Goal: Task Accomplishment & Management: Complete application form

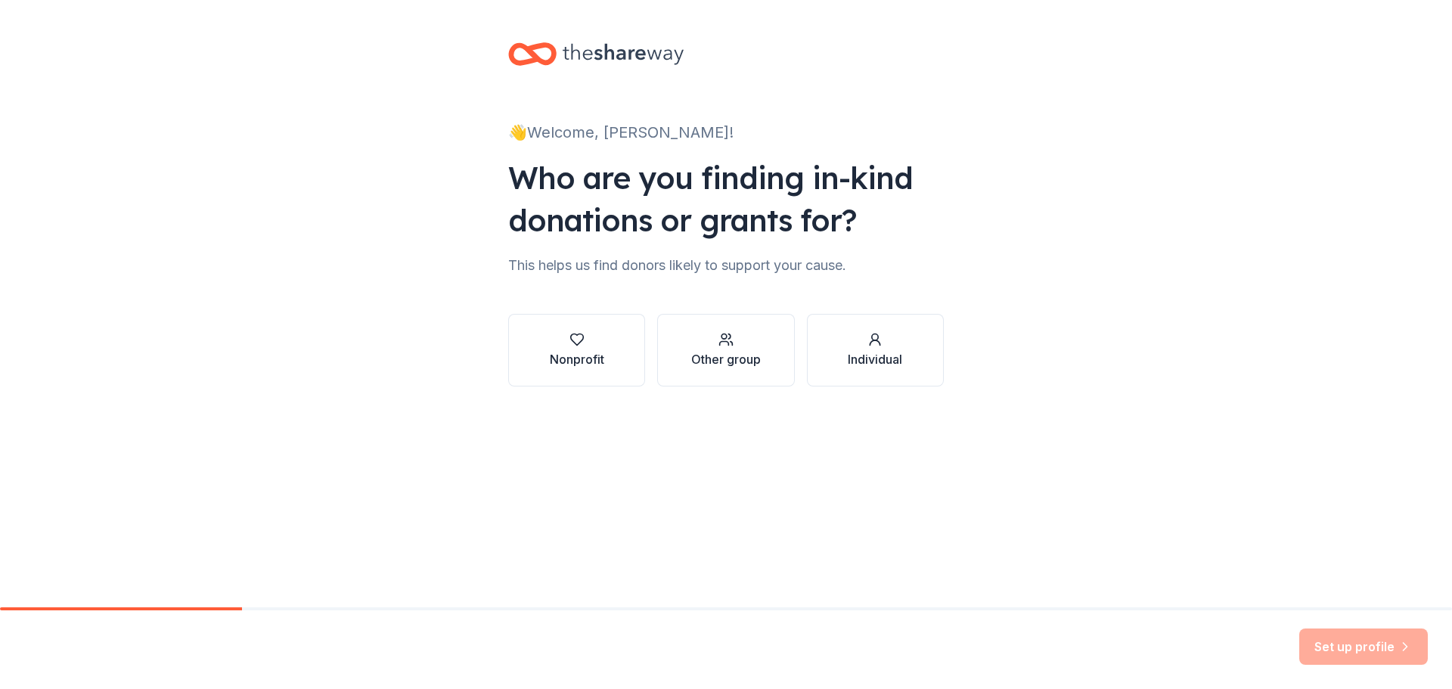
click at [1105, 337] on div "👋 Welcome, [PERSON_NAME]! Who are you finding in-kind donations or grants for? …" at bounding box center [726, 229] width 1452 height 459
click at [1223, 178] on div "👋 Welcome, [PERSON_NAME]! Who are you finding in-kind donations or grants for? …" at bounding box center [726, 229] width 1452 height 459
click at [413, 109] on div "👋 Welcome, [PERSON_NAME]! Who are you finding in-kind donations or grants for? …" at bounding box center [726, 229] width 1452 height 459
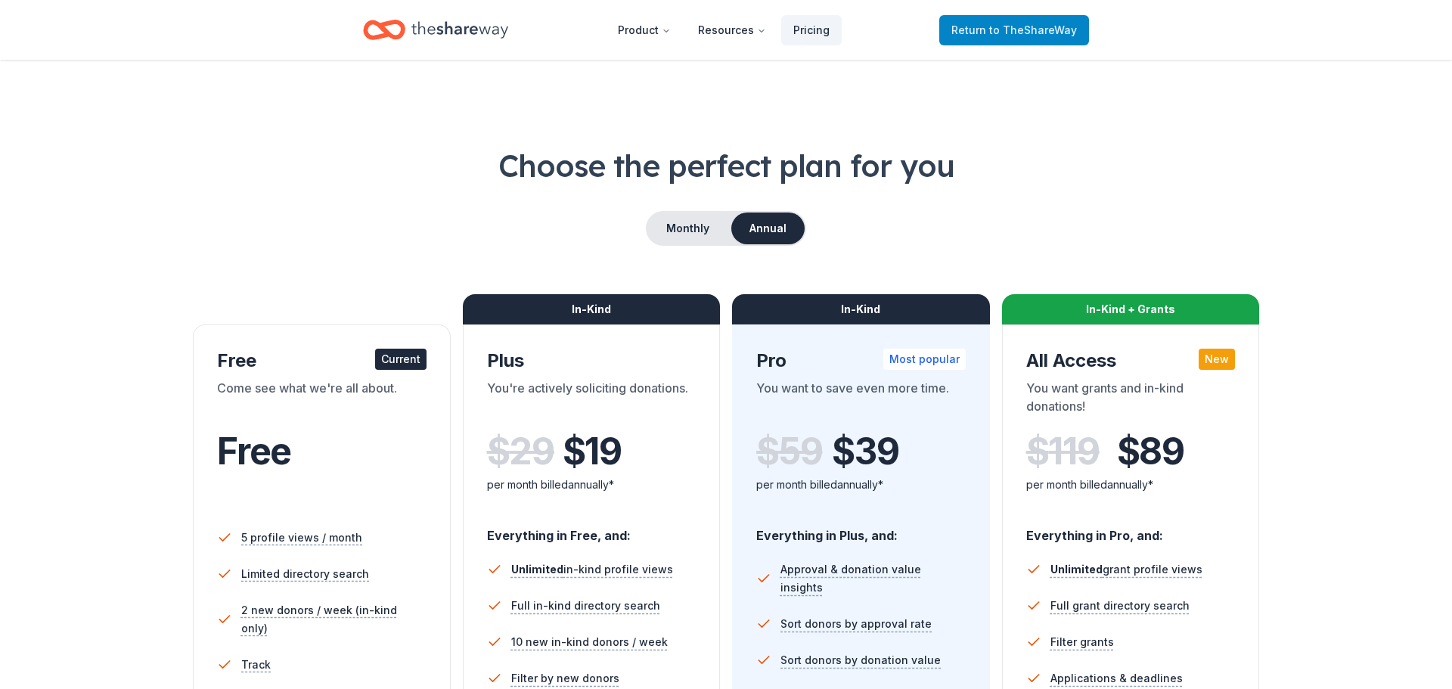
click at [1033, 16] on link "Return to TheShareWay" at bounding box center [1014, 30] width 150 height 30
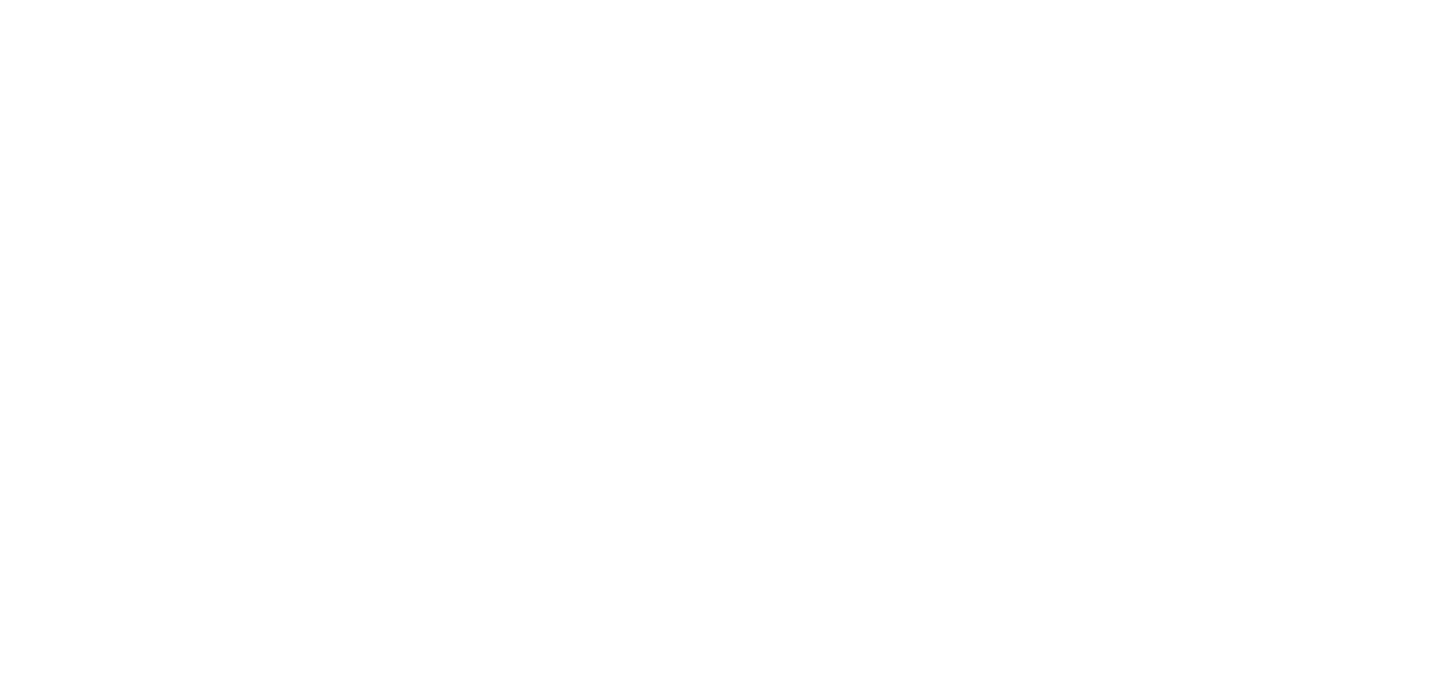
click at [1034, 24] on body at bounding box center [726, 344] width 1452 height 689
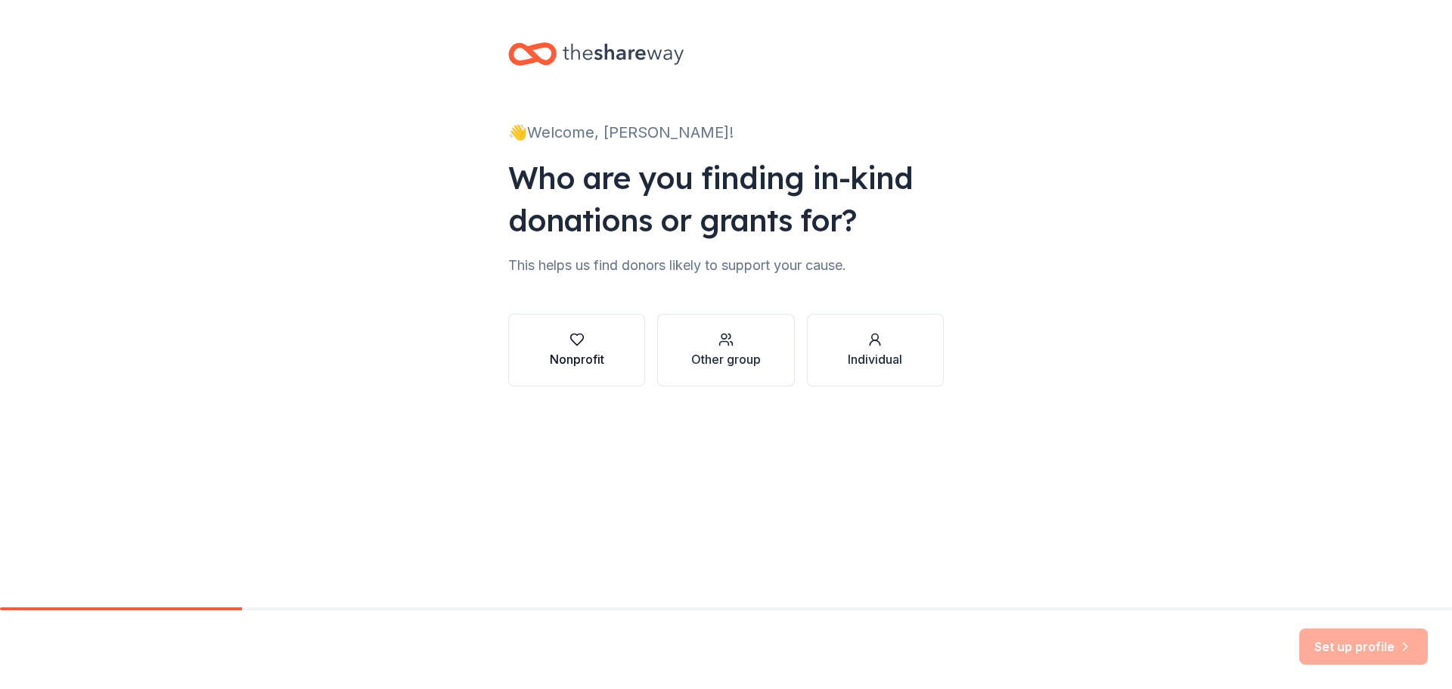
click at [589, 346] on div "button" at bounding box center [577, 339] width 54 height 15
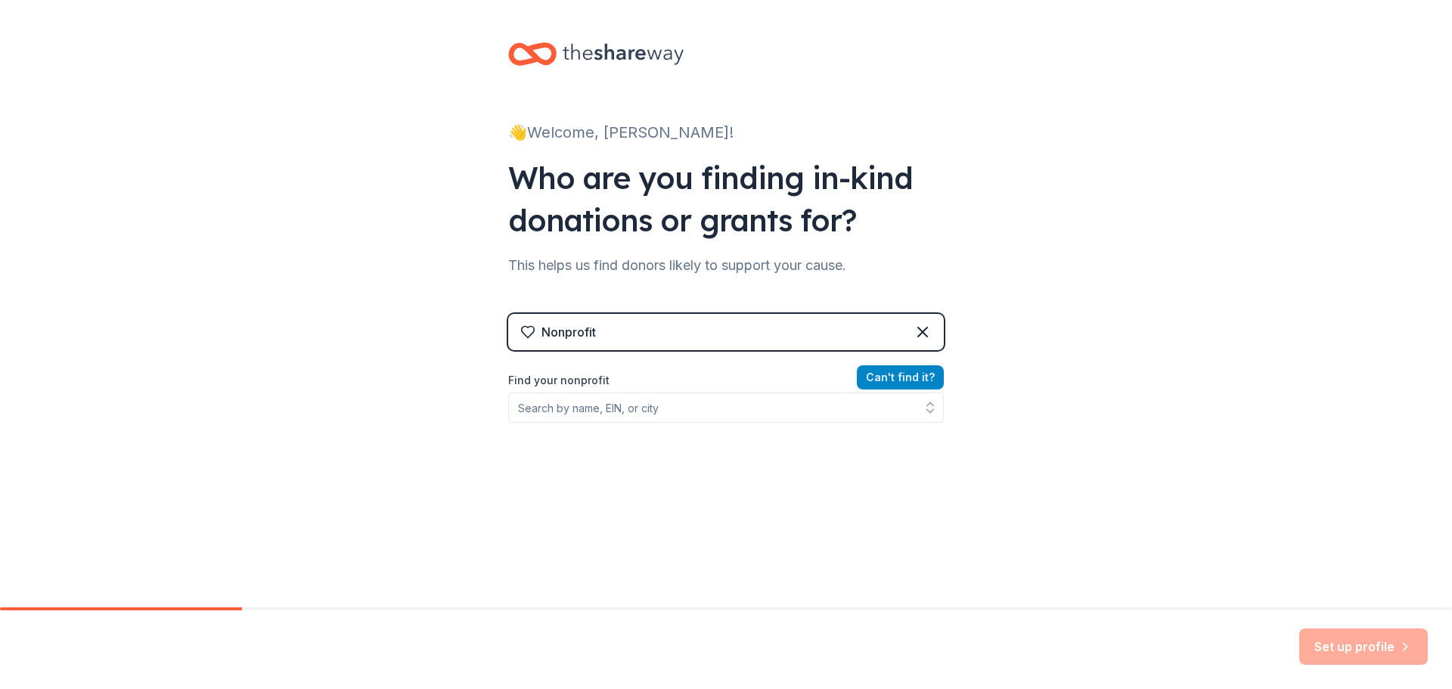
click at [902, 376] on button "Can ' t find it?" at bounding box center [900, 377] width 87 height 24
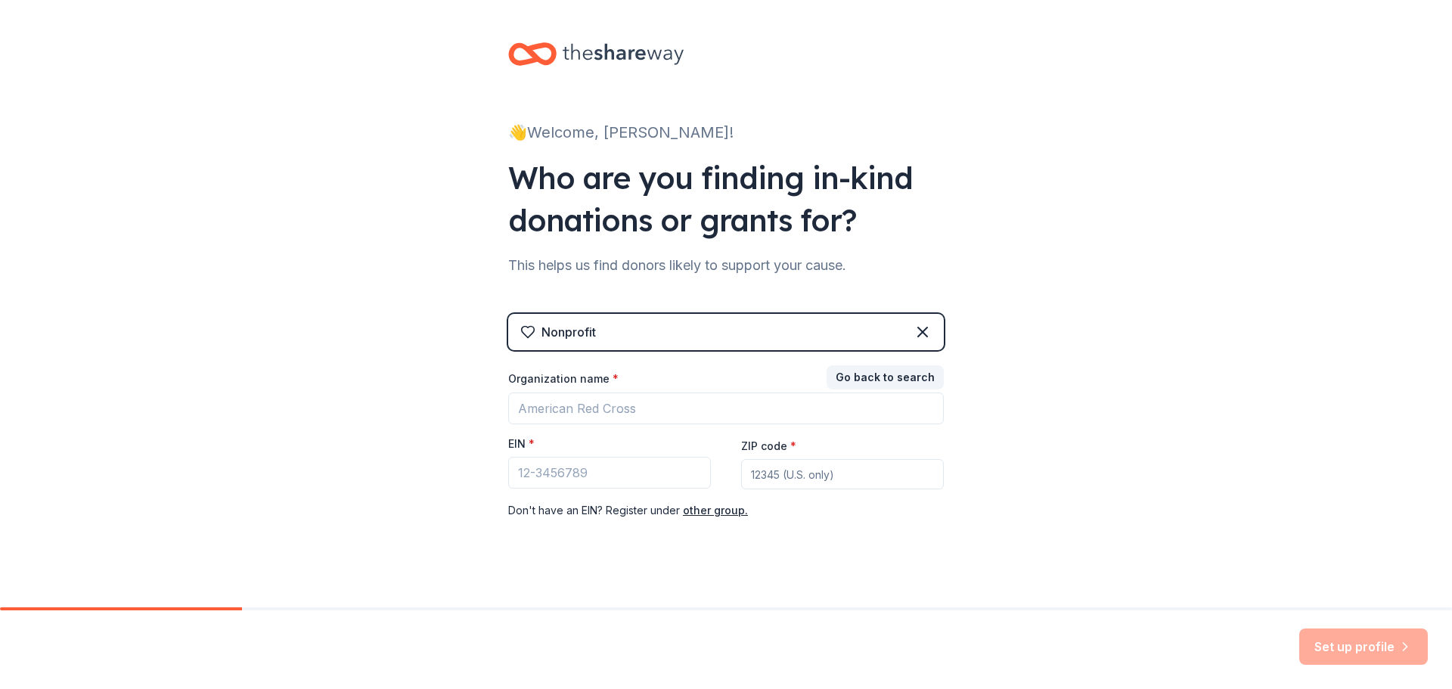
click at [912, 337] on div "Nonprofit" at bounding box center [726, 332] width 436 height 36
click at [607, 41] on icon at bounding box center [623, 54] width 121 height 31
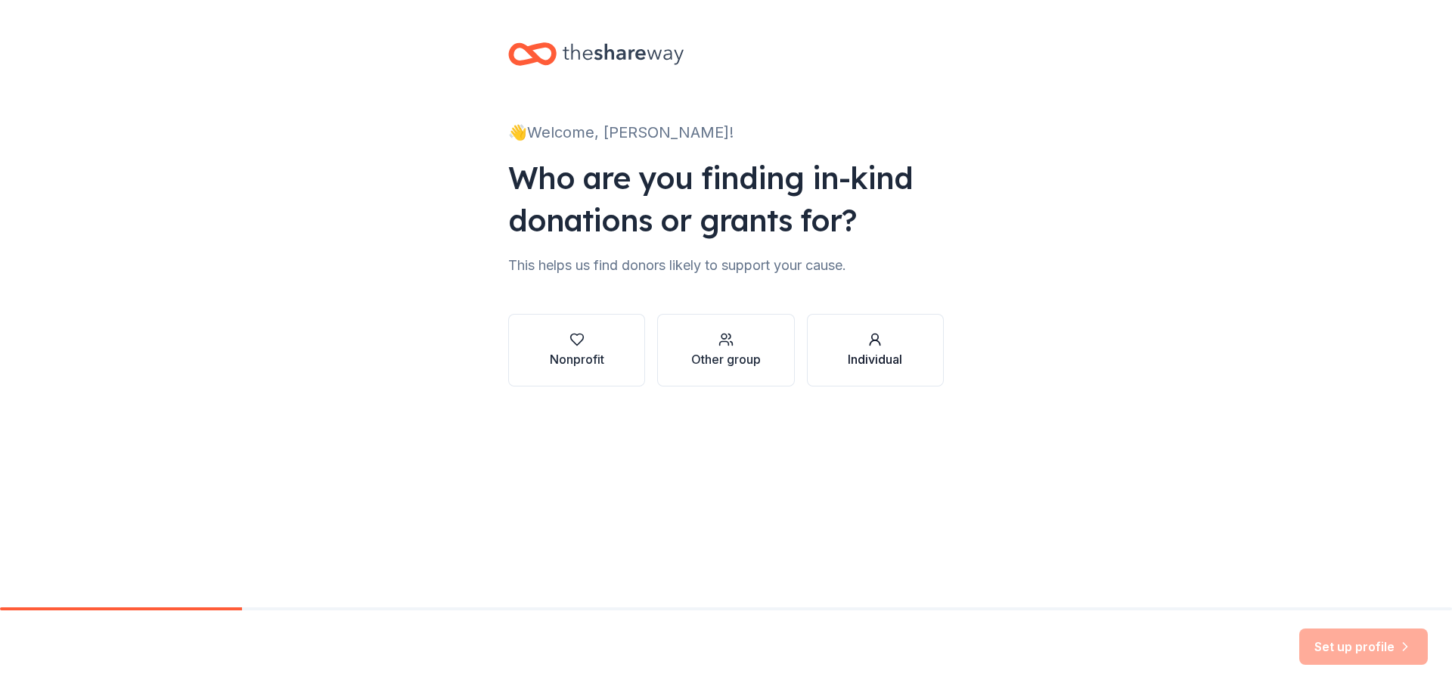
click at [933, 322] on button "Individual" at bounding box center [875, 350] width 137 height 73
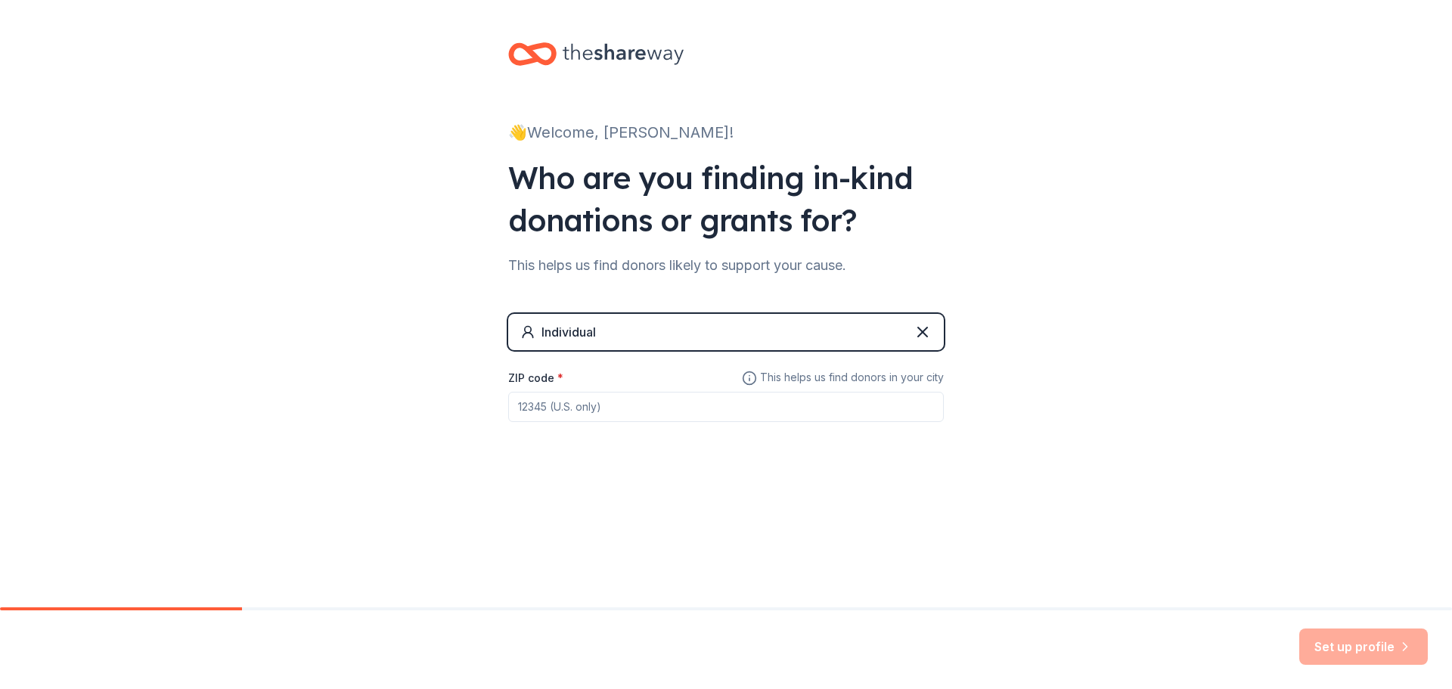
click at [595, 424] on div "Individual ZIP code * This helps us find donors in your city" at bounding box center [726, 383] width 436 height 138
click at [595, 422] on div "Individual ZIP code * This helps us find donors in your city" at bounding box center [726, 383] width 436 height 138
click at [595, 421] on input "ZIP code *" at bounding box center [726, 407] width 436 height 30
type input "33127"
click at [1374, 664] on button "Set up profile" at bounding box center [1364, 647] width 129 height 36
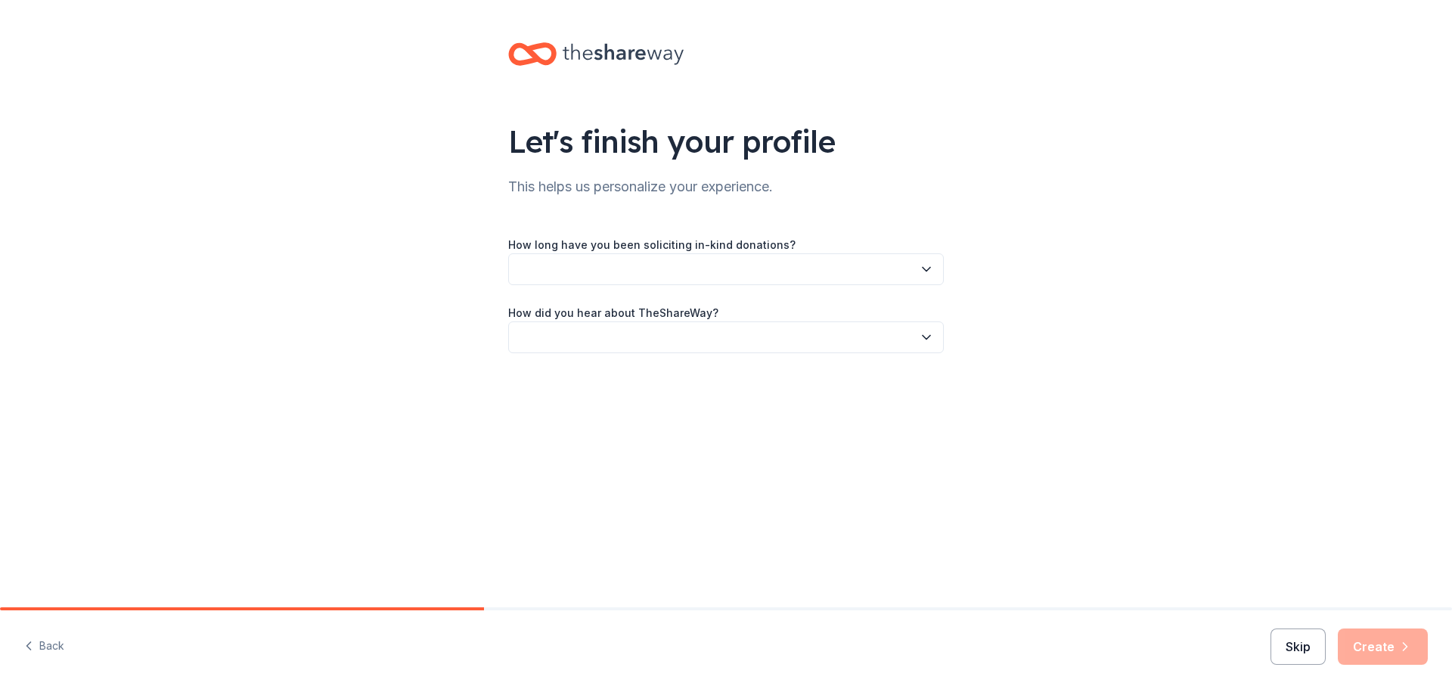
click at [1307, 654] on button "Skip" at bounding box center [1298, 647] width 55 height 36
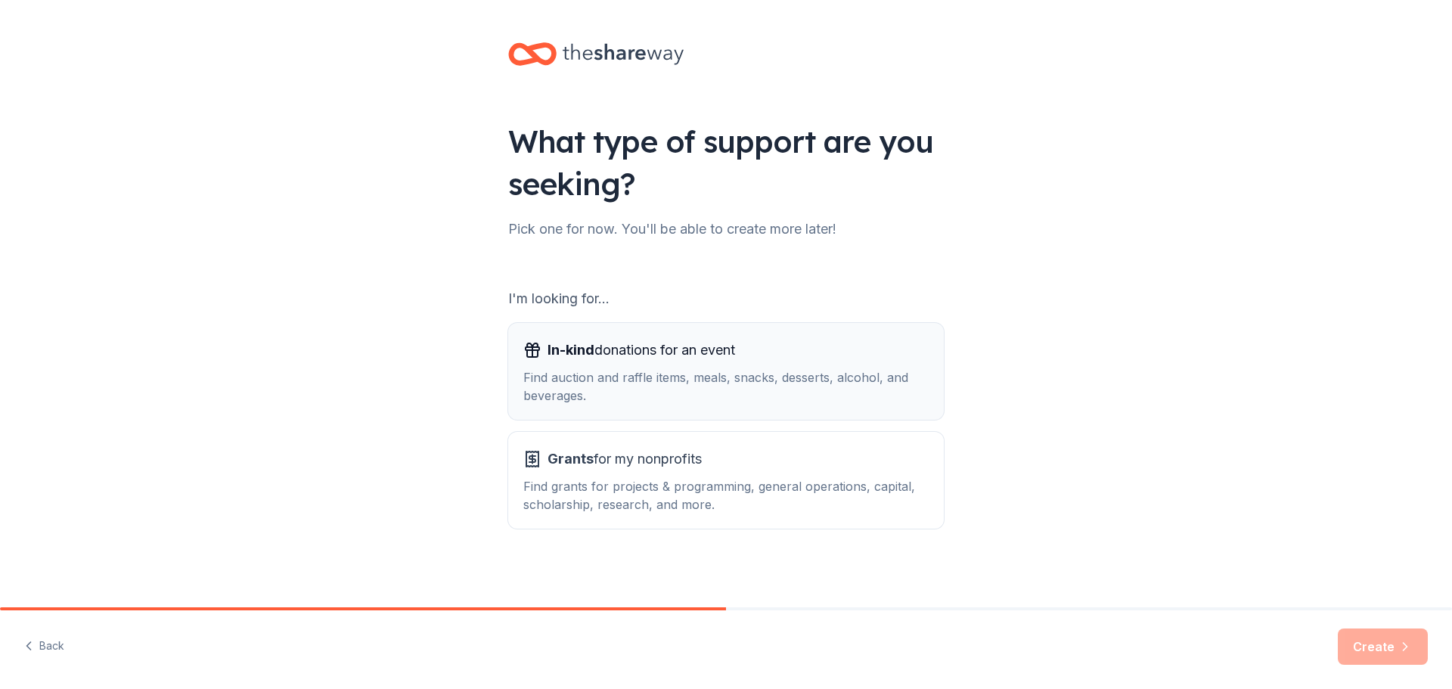
click at [694, 387] on div "Find auction and raffle items, meals, snacks, desserts, alcohol, and beverages." at bounding box center [725, 386] width 405 height 36
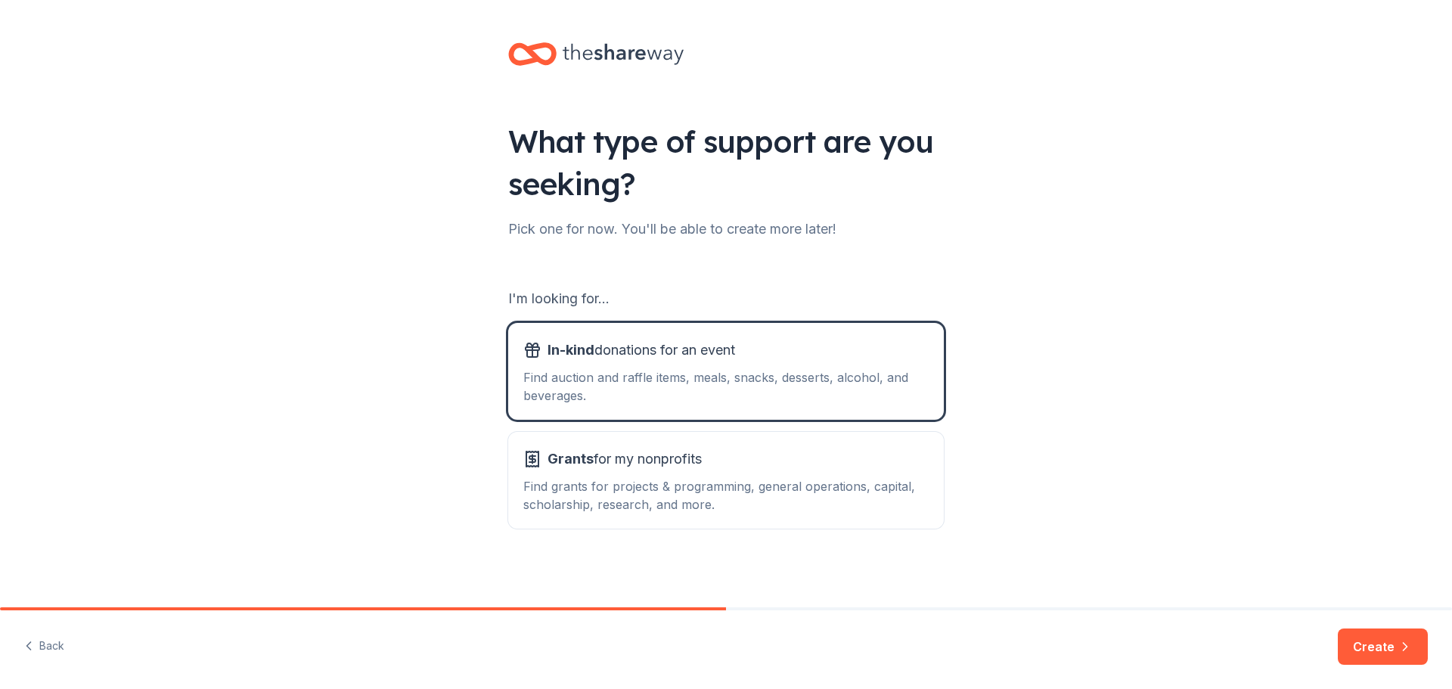
click at [1381, 625] on div "Back Create" at bounding box center [726, 649] width 1452 height 79
click at [1381, 635] on button "Create" at bounding box center [1383, 647] width 90 height 36
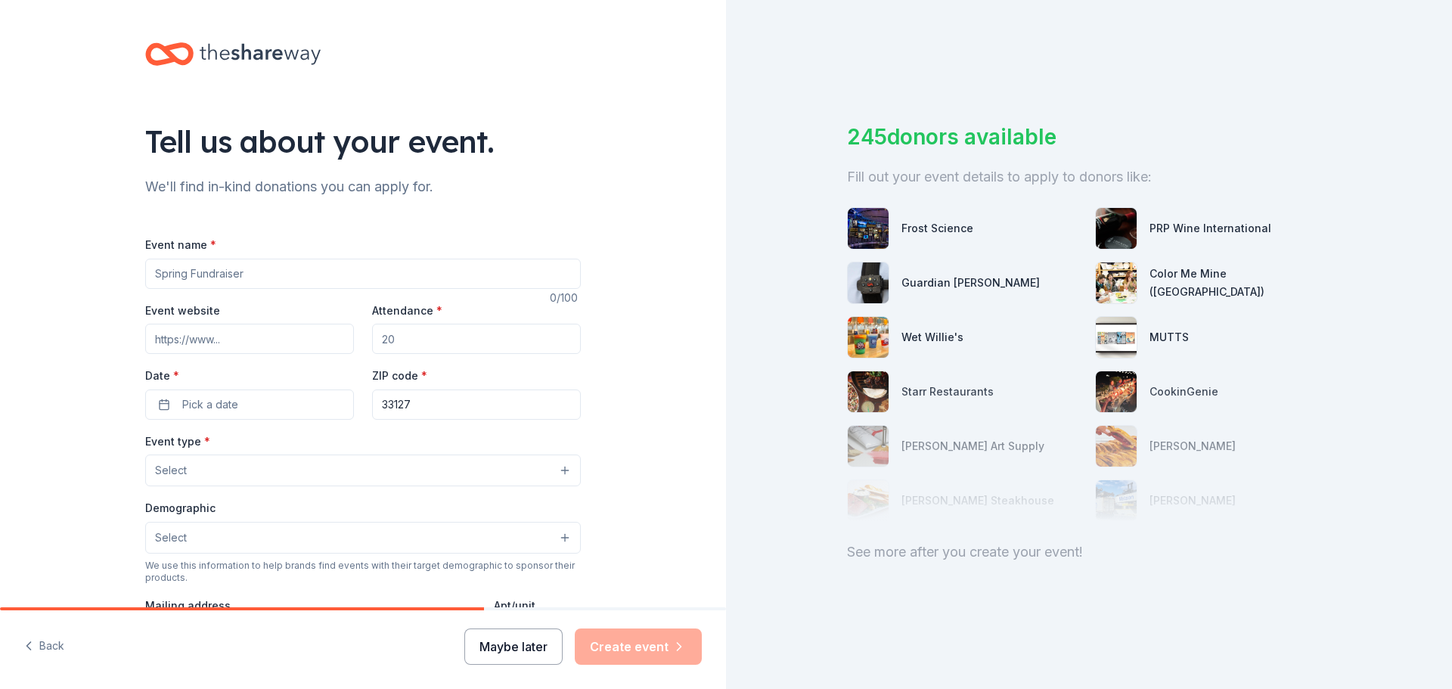
click at [534, 642] on button "Maybe later" at bounding box center [513, 647] width 98 height 36
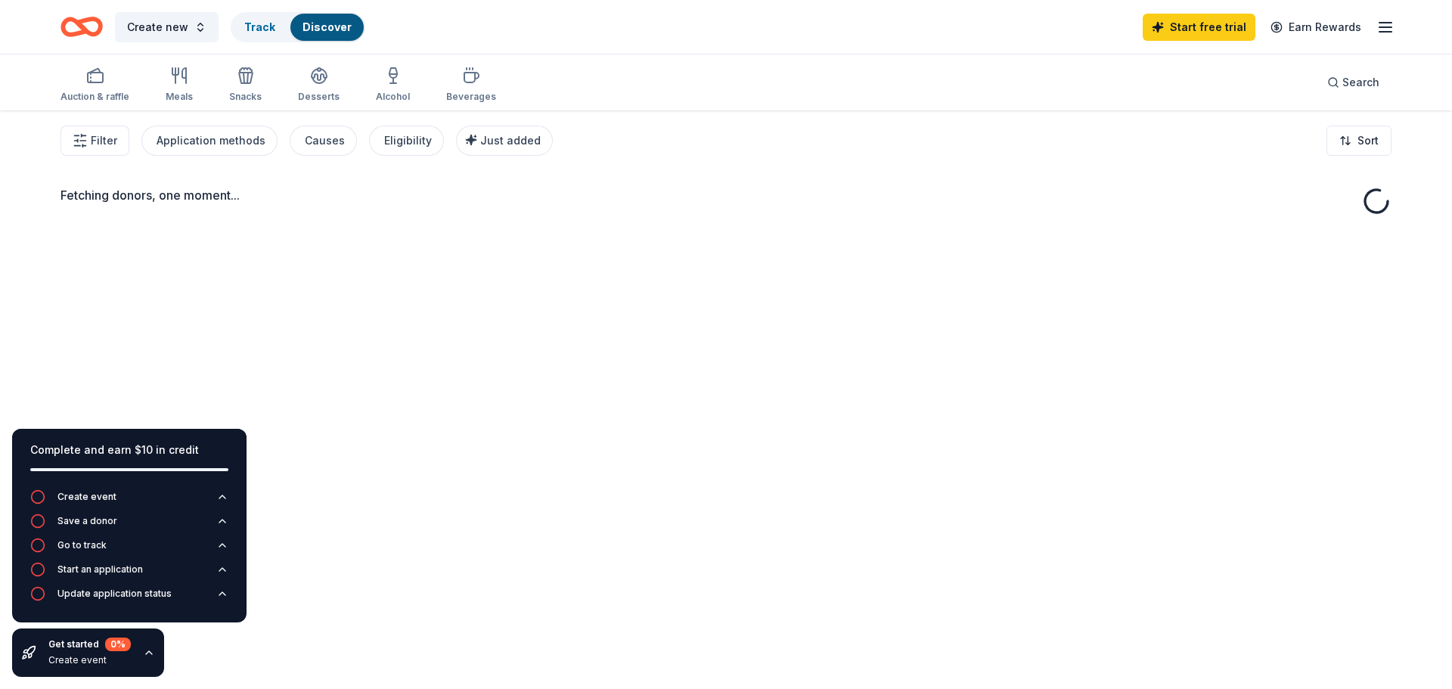
click at [534, 642] on div "Fetching donors, one moment..." at bounding box center [726, 454] width 1452 height 689
click at [1380, 39] on div "Start free trial Earn Rewards" at bounding box center [1269, 27] width 252 height 36
click at [1381, 34] on icon "button" at bounding box center [1386, 27] width 18 height 18
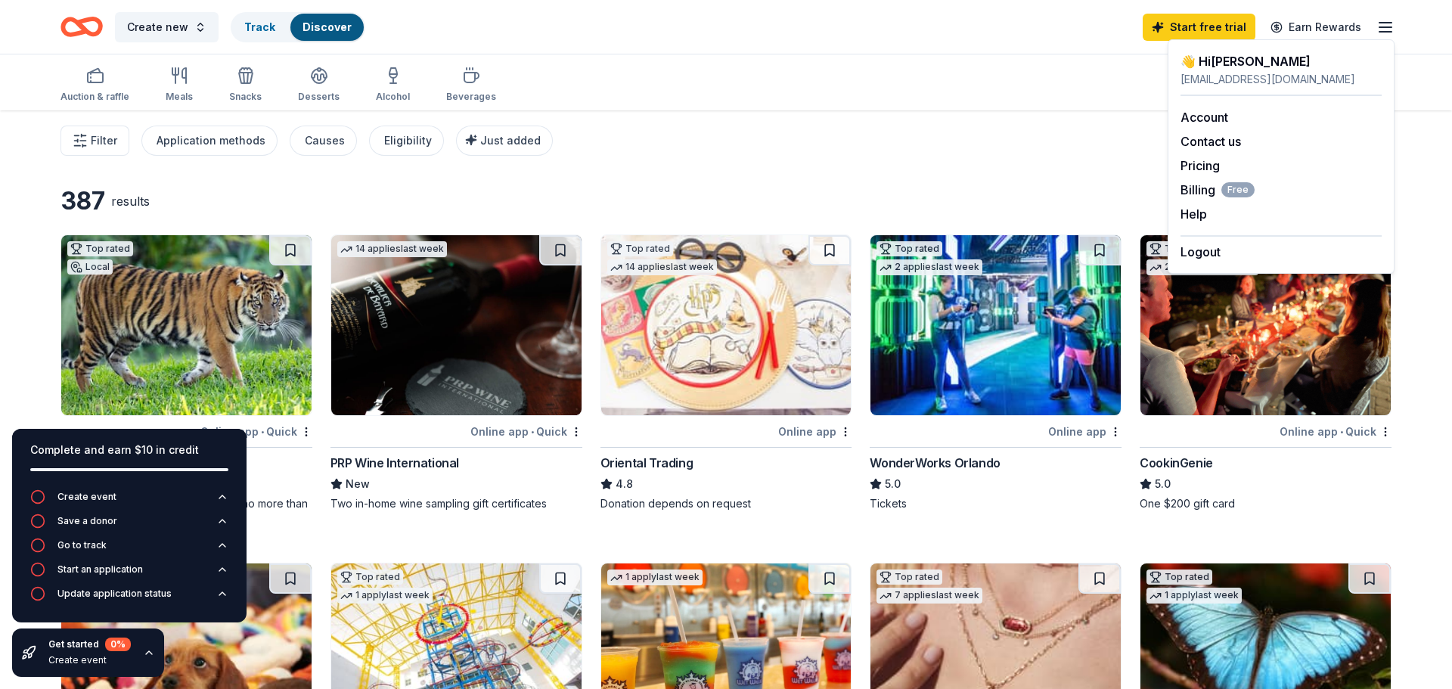
click at [1221, 258] on div "Logout" at bounding box center [1281, 248] width 201 height 26
click at [1205, 255] on button "Logout" at bounding box center [1201, 252] width 40 height 18
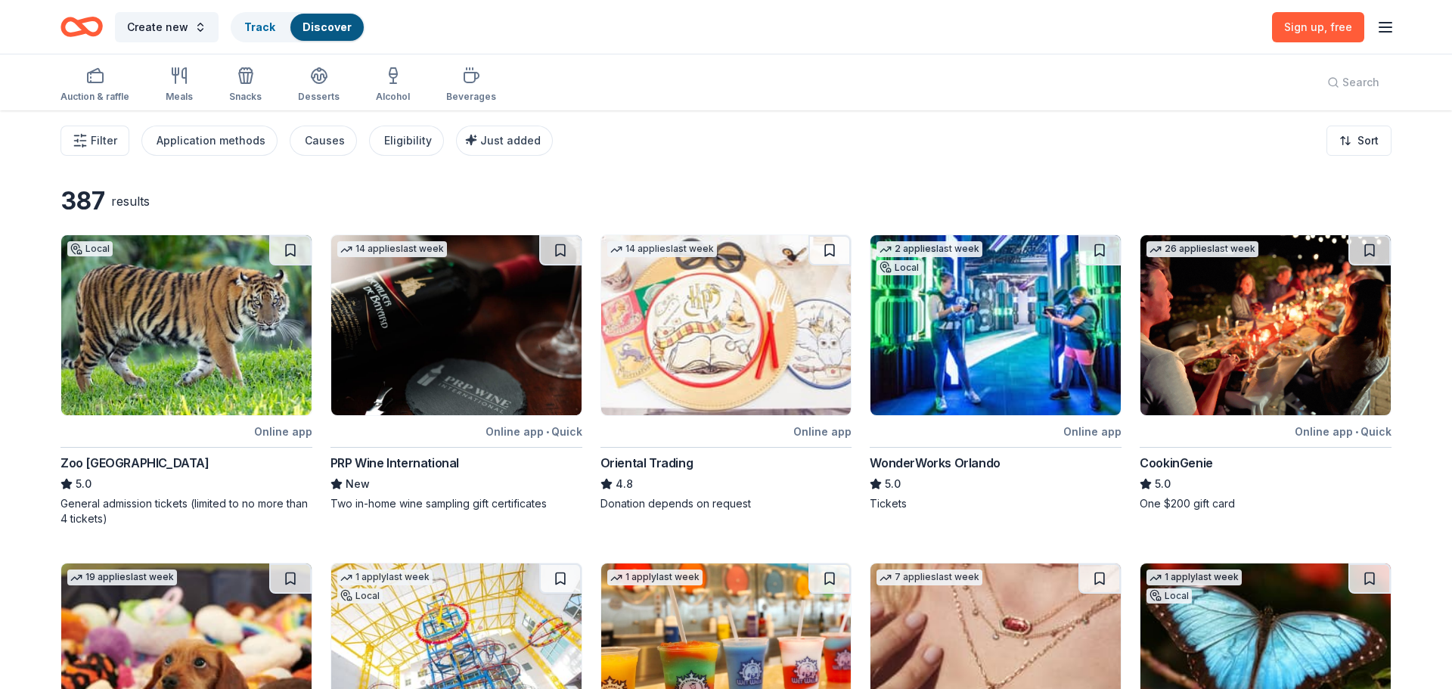
click at [1393, 30] on icon "button" at bounding box center [1386, 27] width 18 height 18
click at [1188, 154] on button "Log in" at bounding box center [1198, 147] width 35 height 18
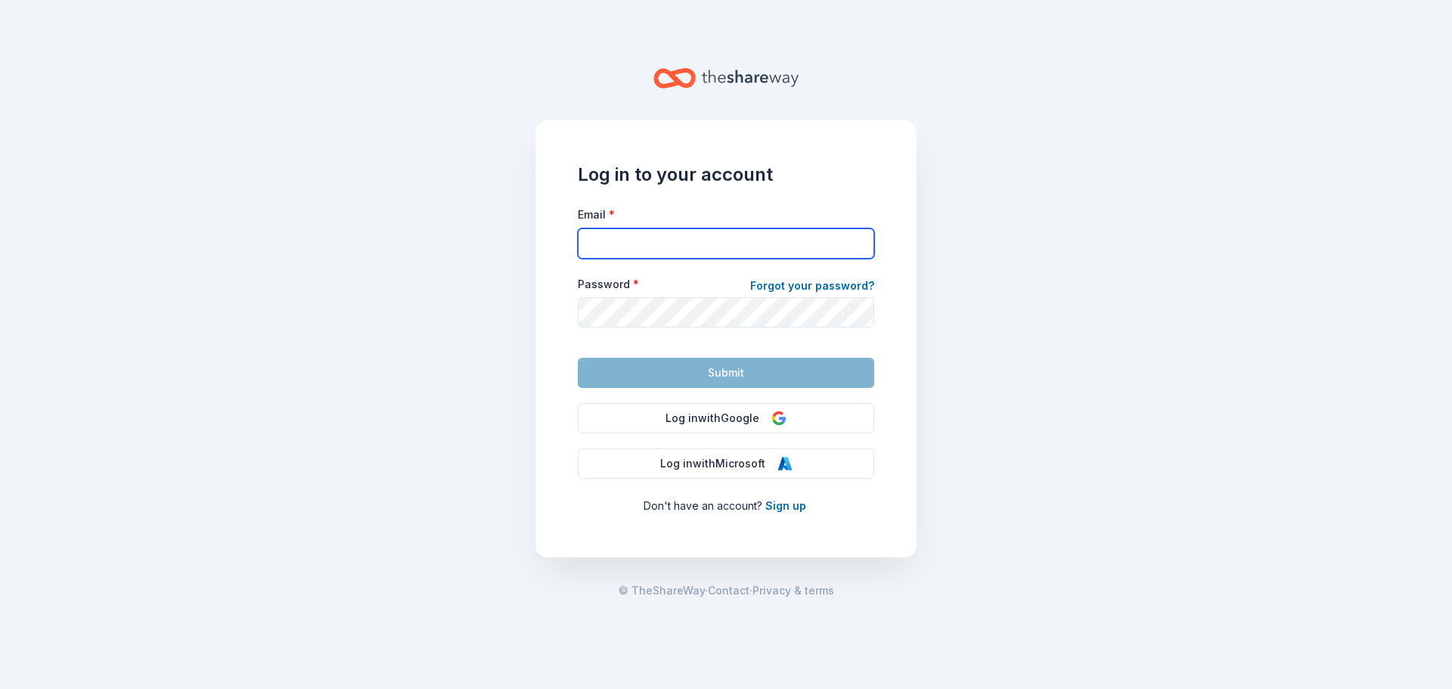
click at [720, 252] on input "Email *" at bounding box center [726, 243] width 297 height 30
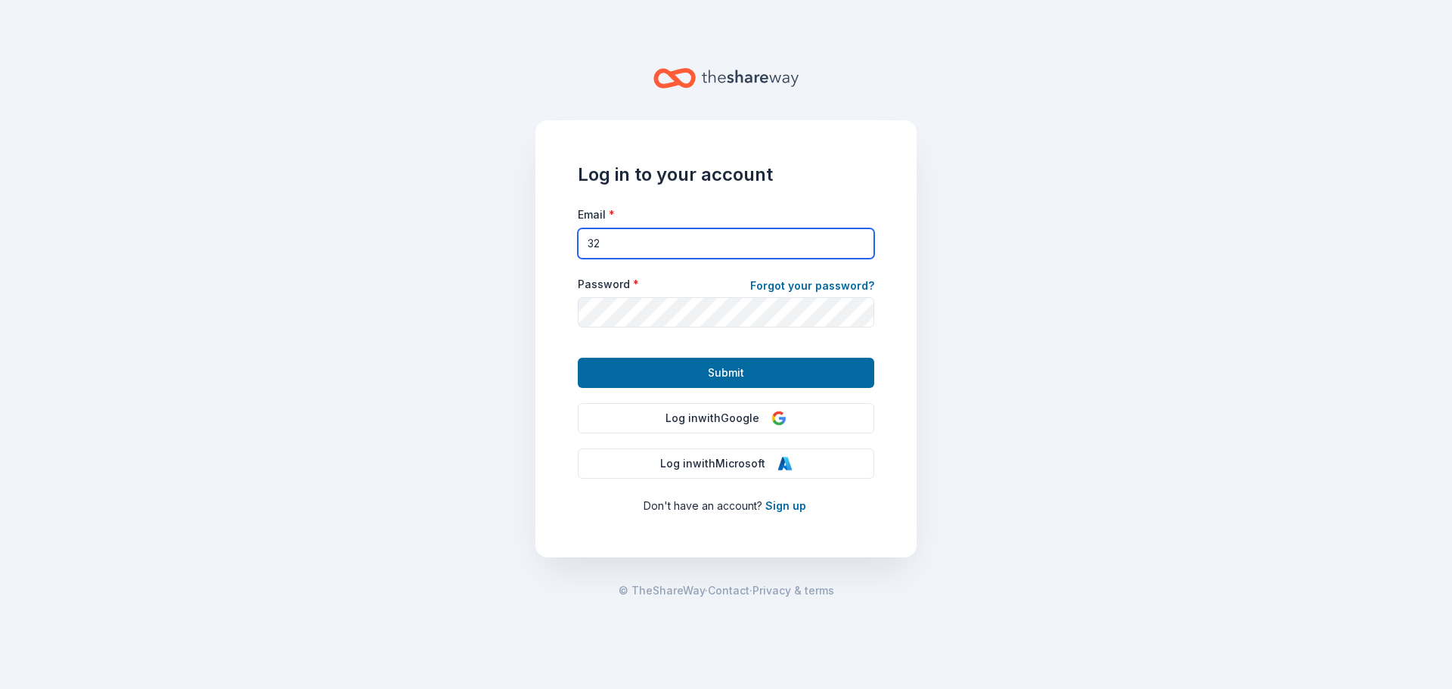
type input "[EMAIL_ADDRESS][DOMAIN_NAME]"
click at [718, 390] on div "Log in to your account Email * [EMAIL_ADDRESS][DOMAIN_NAME] Password * Forgot y…" at bounding box center [726, 338] width 381 height 437
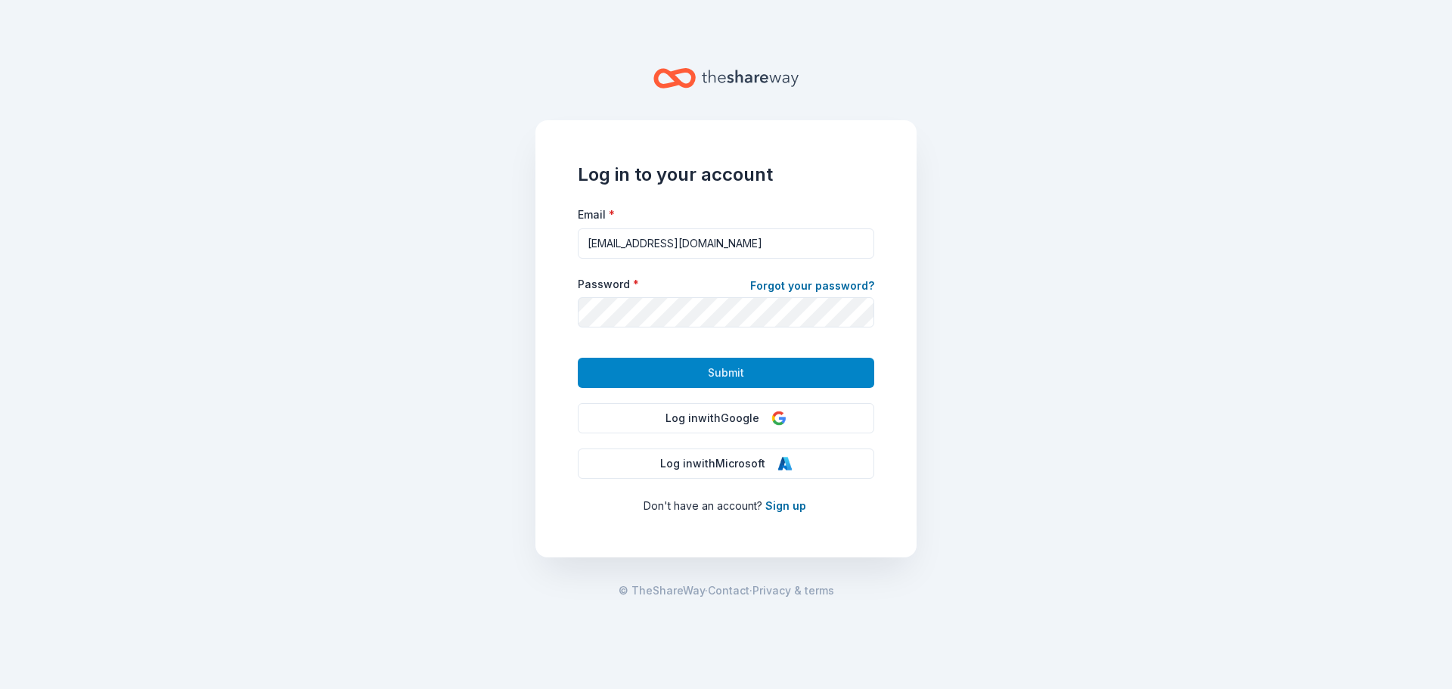
click at [719, 375] on span "Submit" at bounding box center [726, 373] width 36 height 18
